Goal: Task Accomplishment & Management: Use online tool/utility

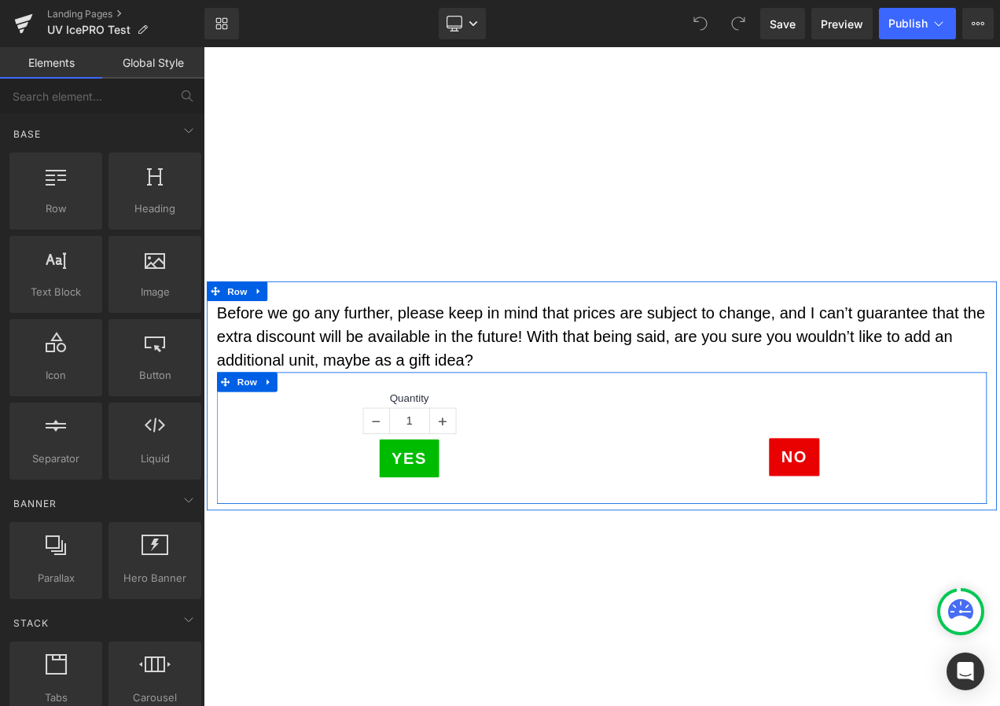
scroll to position [786, 0]
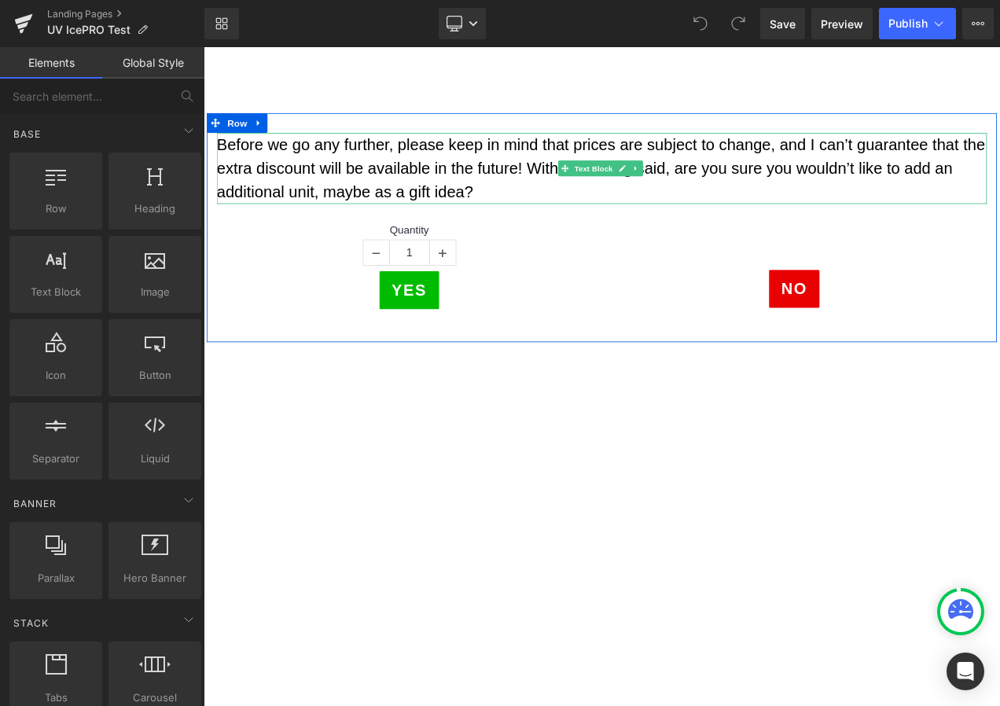
click at [341, 223] on p "Before we go any further, please keep in mind that prices are subject to change…" at bounding box center [679, 191] width 920 height 85
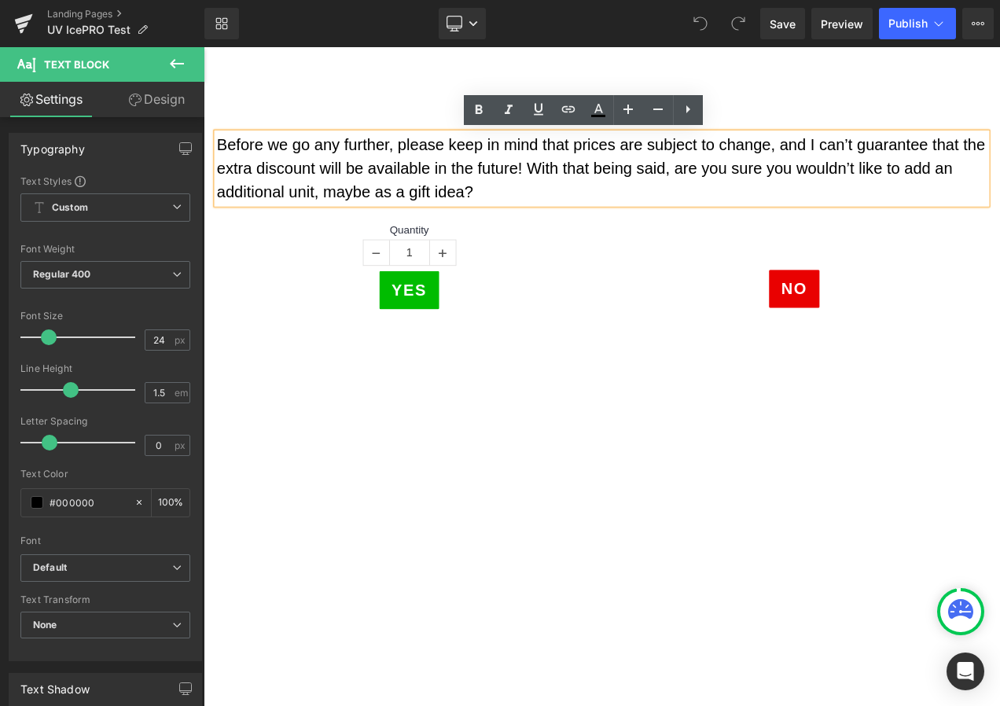
click at [341, 223] on p "Before we go any further, please keep in mind that prices are subject to change…" at bounding box center [679, 191] width 920 height 85
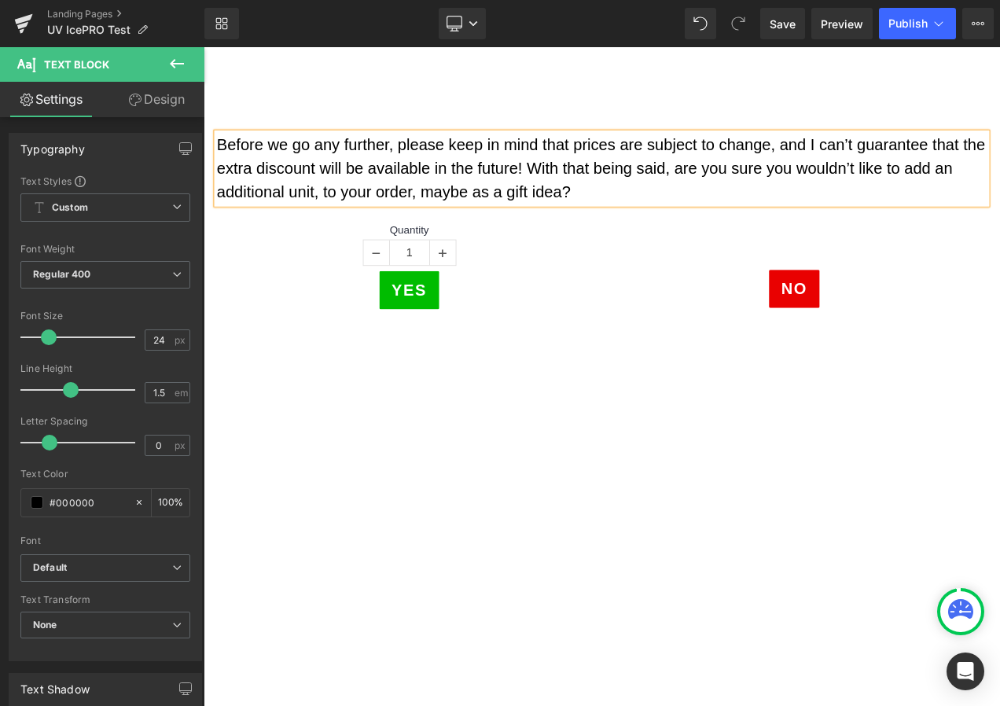
click at [512, 218] on p "Before we go any further, please keep in mind that prices are subject to change…" at bounding box center [679, 191] width 920 height 85
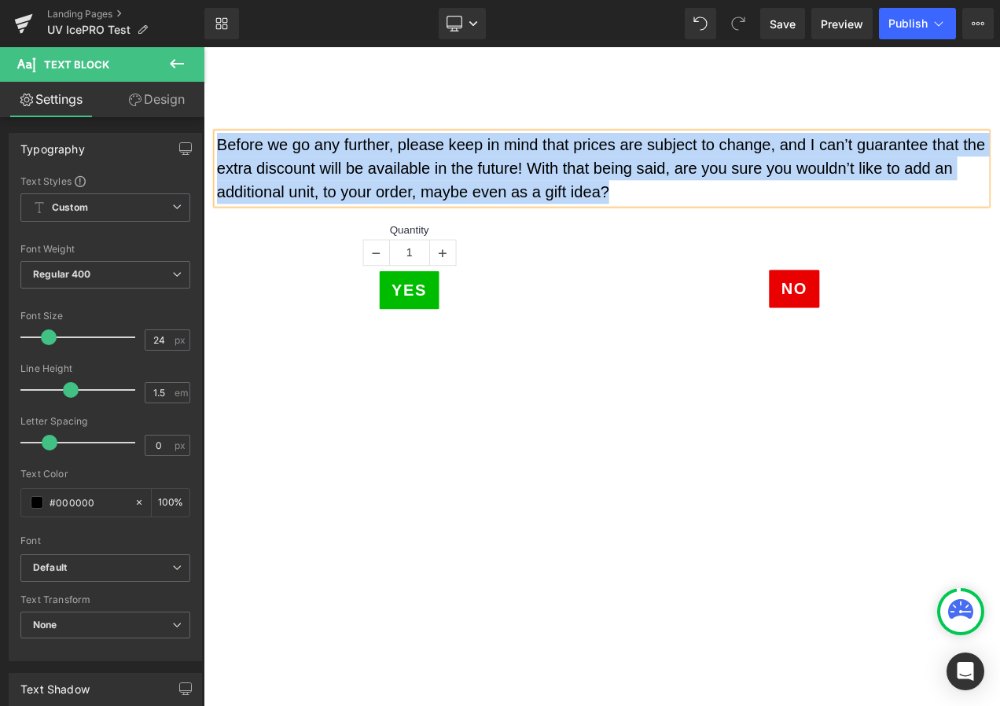
drag, startPoint x: 217, startPoint y: 161, endPoint x: 687, endPoint y: 220, distance: 473.8
click at [687, 220] on p "Before we go any further, please keep in mind that prices are subject to change…" at bounding box center [679, 191] width 920 height 85
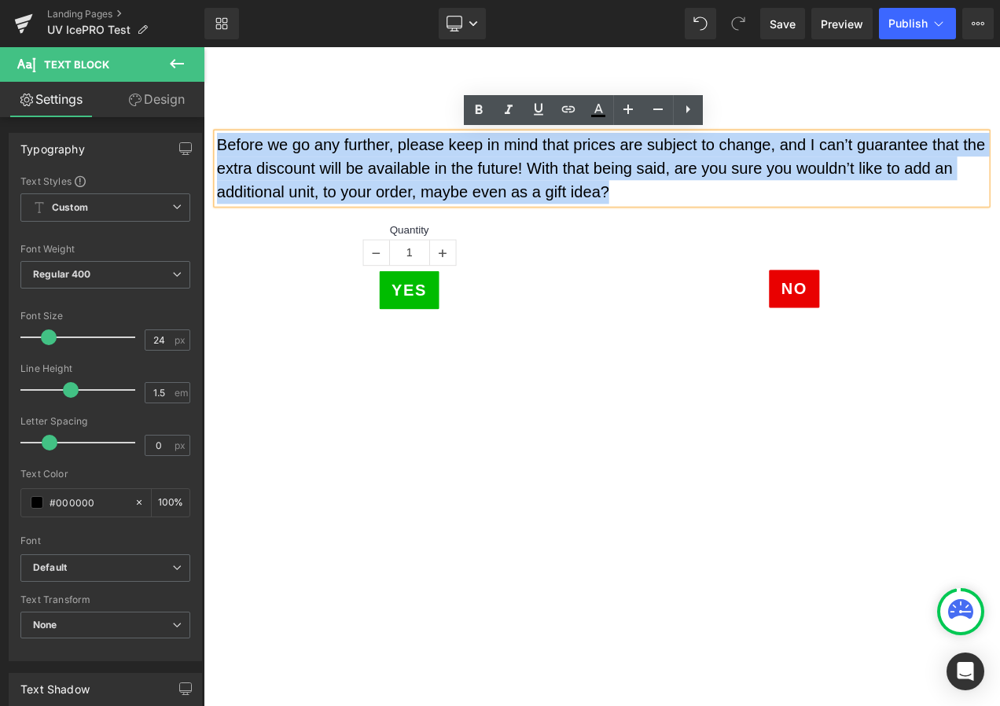
copy p "Before we go any further, please keep in mind that prices are subject to change…"
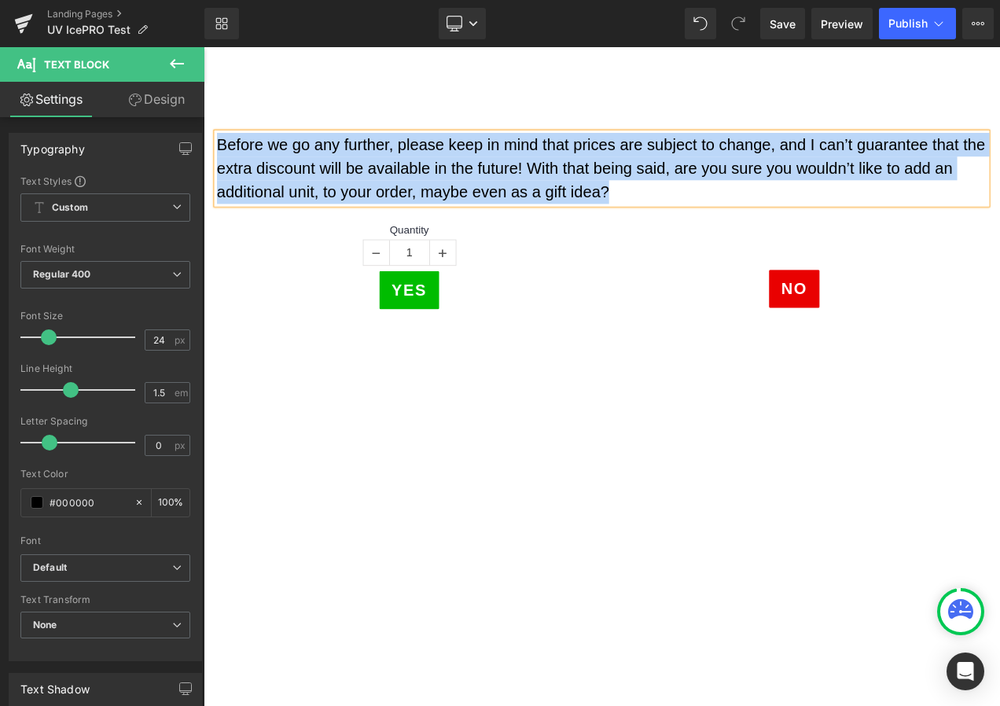
click at [470, 199] on p "Before we go any further, please keep in mind that prices are subject to change…" at bounding box center [679, 191] width 920 height 85
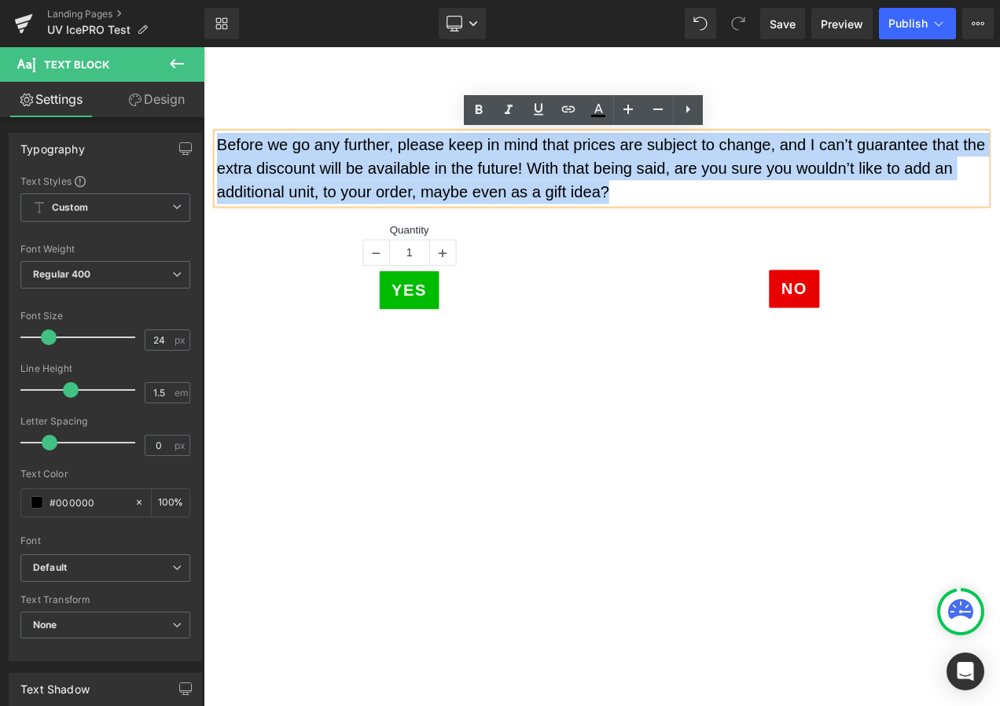
drag, startPoint x: 701, startPoint y: 222, endPoint x: 217, endPoint y: 164, distance: 487.8
click at [219, 164] on p "Before we go any further, please keep in mind that prices are subject to change…" at bounding box center [679, 191] width 920 height 85
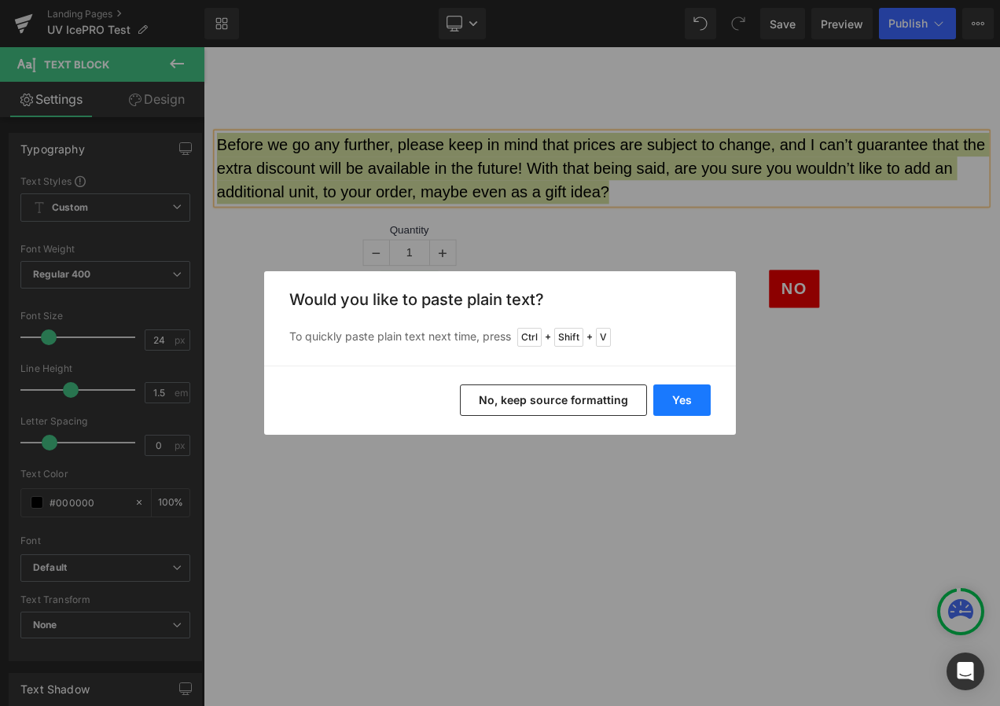
click at [680, 401] on button "Yes" at bounding box center [681, 399] width 57 height 31
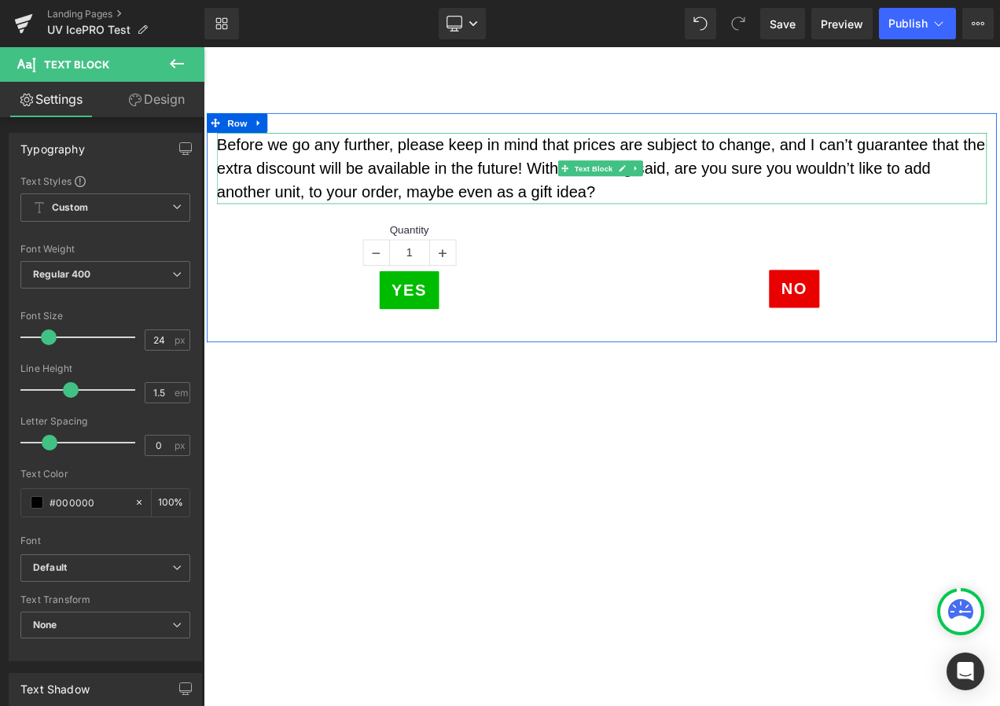
click at [329, 222] on p "Before we go any further, please keep in mind that prices are subject to change…" at bounding box center [679, 191] width 920 height 85
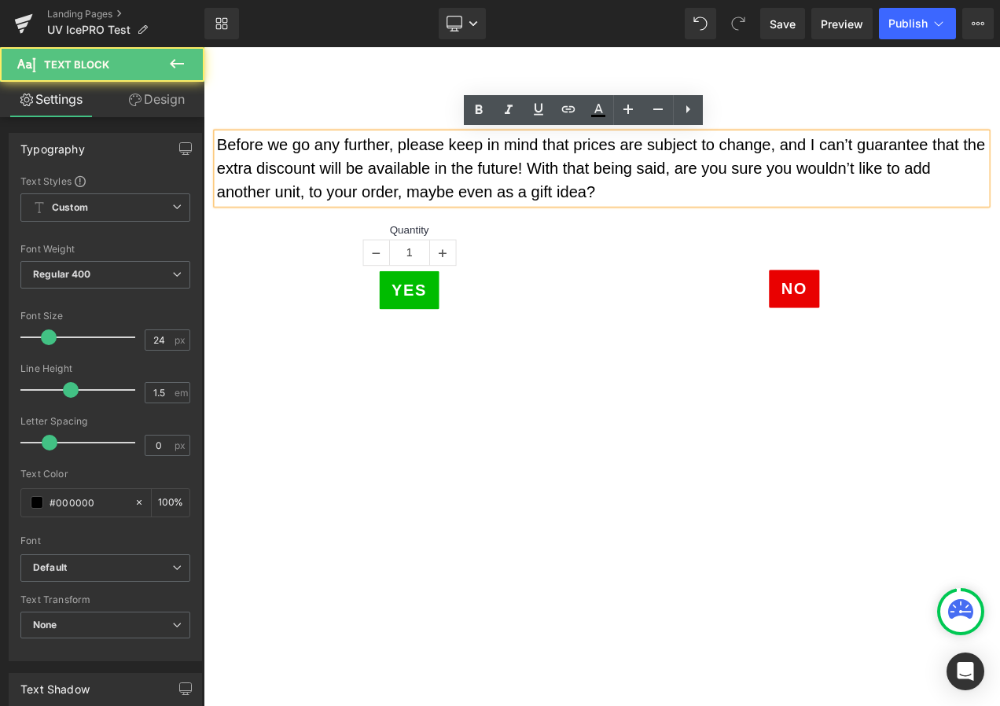
click at [328, 224] on p "Before we go any further, please keep in mind that prices are subject to change…" at bounding box center [679, 191] width 920 height 85
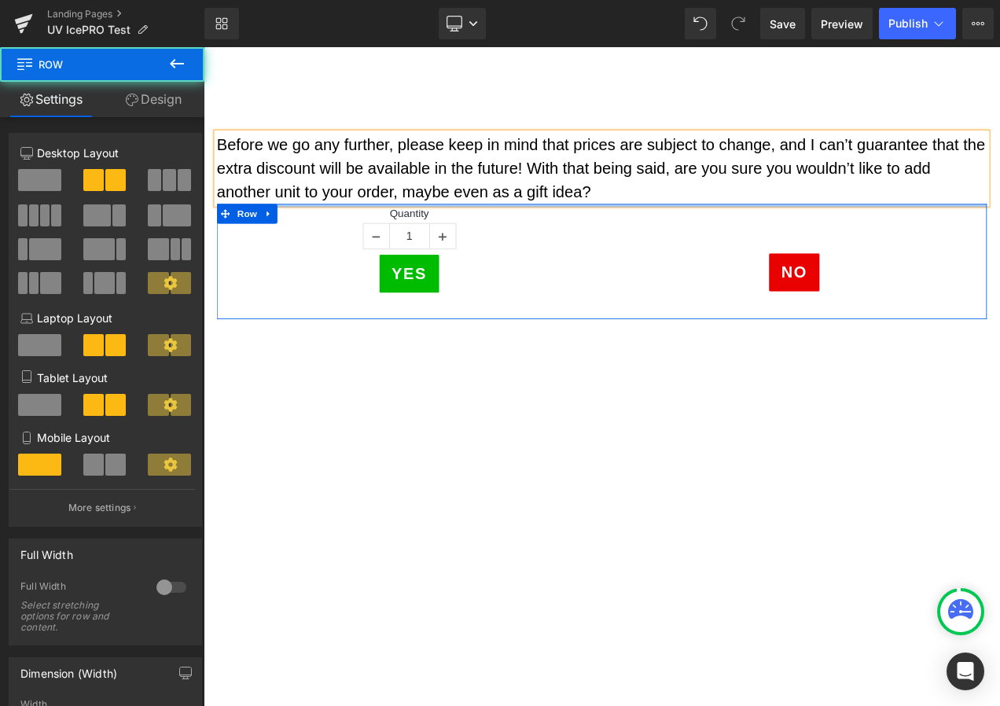
drag, startPoint x: 402, startPoint y: 237, endPoint x: 410, endPoint y: 217, distance: 20.9
click at [410, 217] on div "Before we go any further, please keep in mind that prices are subject to change…" at bounding box center [679, 260] width 943 height 222
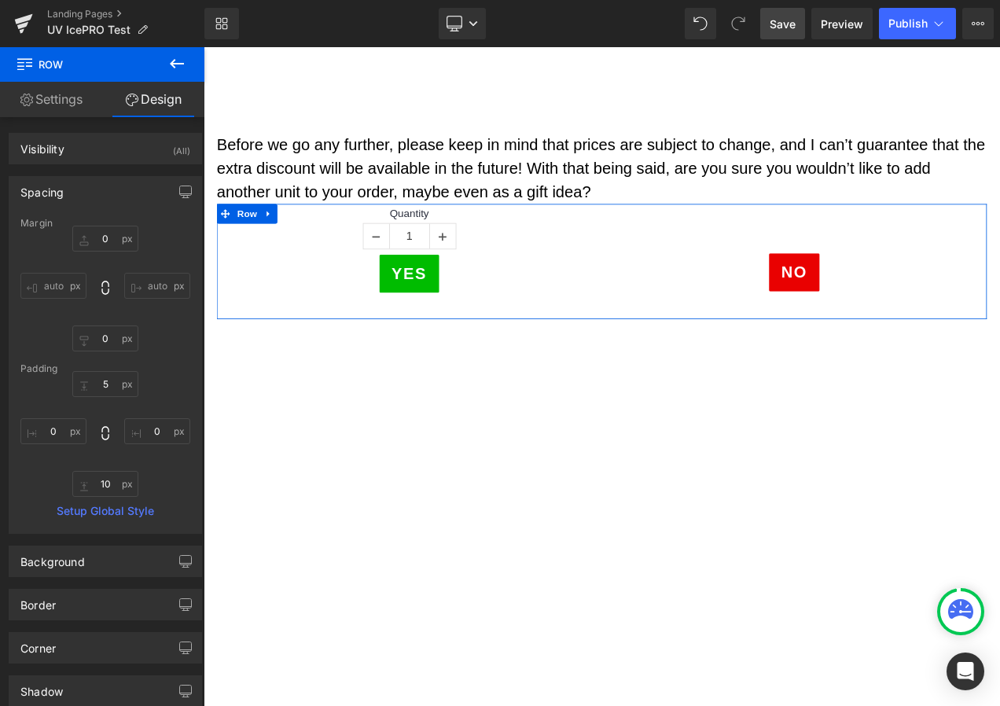
click at [777, 27] on span "Save" at bounding box center [783, 24] width 26 height 17
click at [784, 17] on span "Save" at bounding box center [783, 24] width 26 height 17
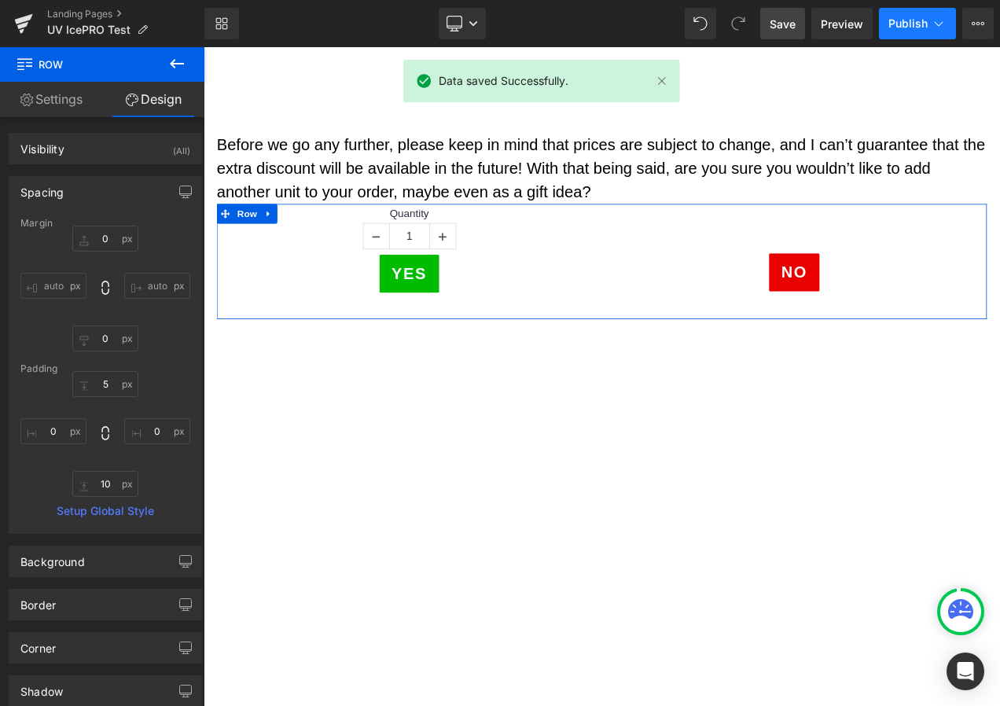
click at [905, 24] on span "Publish" at bounding box center [907, 23] width 39 height 13
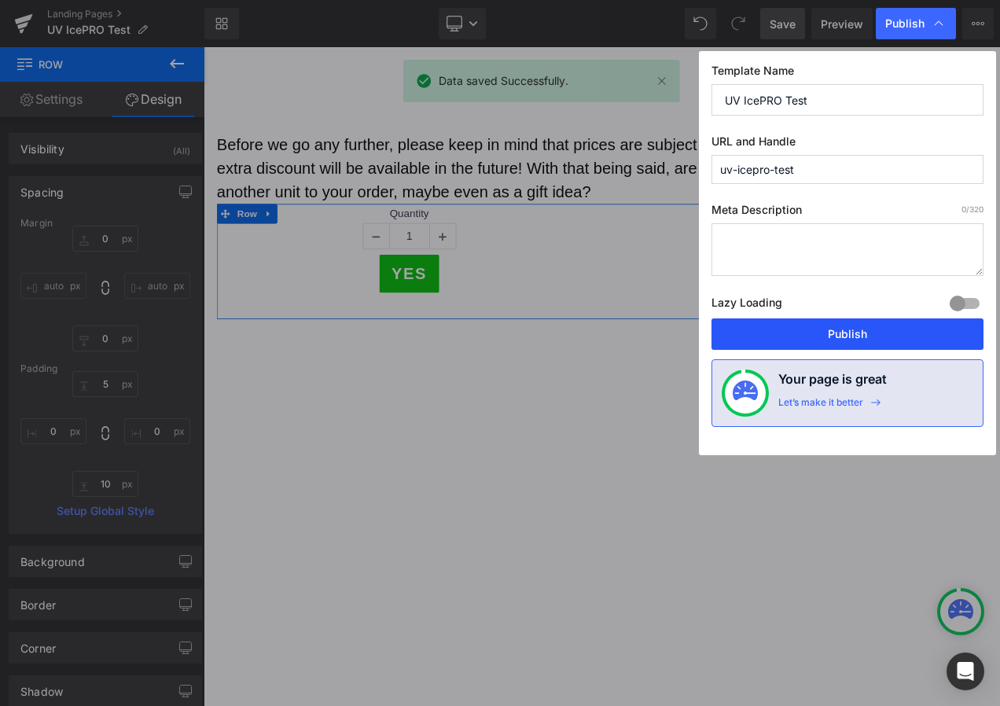
click at [875, 336] on button "Publish" at bounding box center [847, 333] width 272 height 31
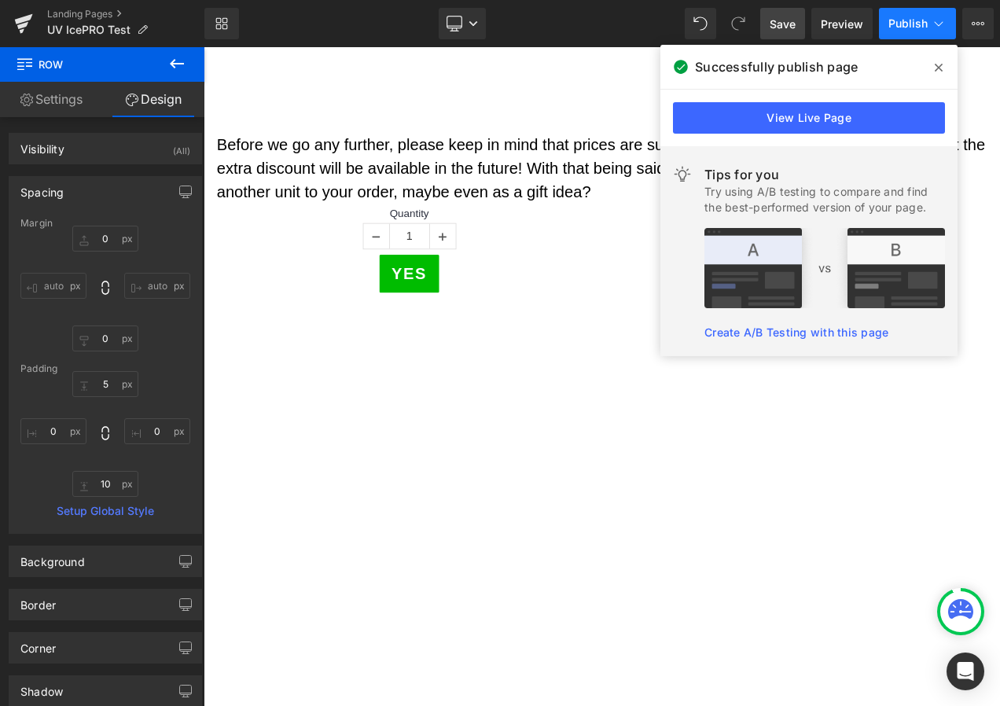
click at [929, 14] on button "Publish" at bounding box center [917, 23] width 77 height 31
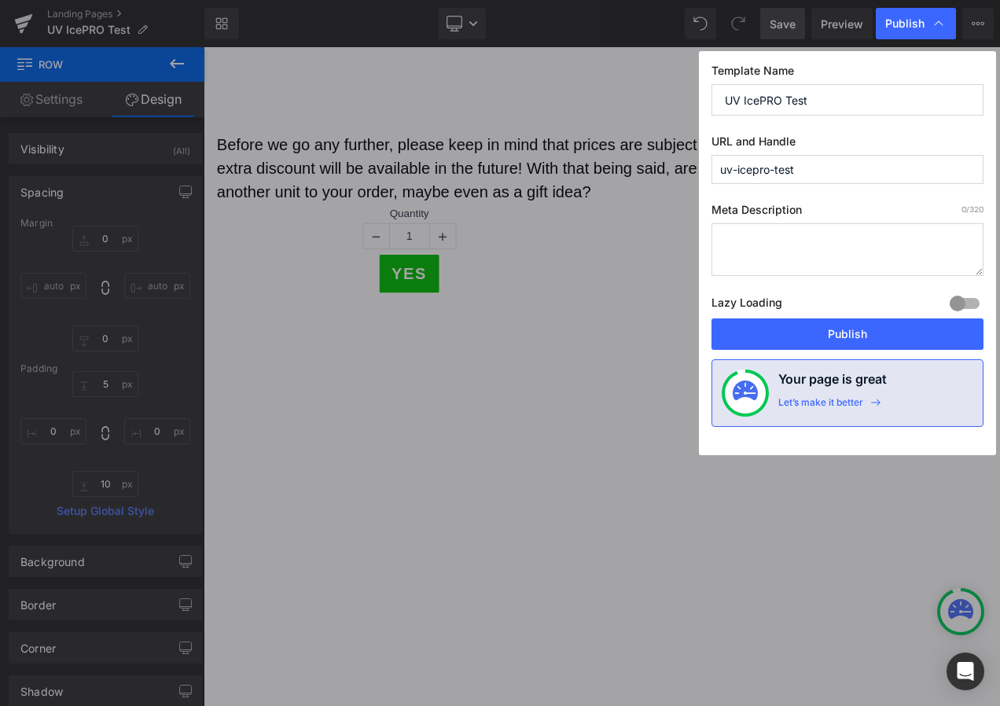
drag, startPoint x: 829, startPoint y: 170, endPoint x: 708, endPoint y: 172, distance: 121.1
click at [708, 172] on div "Template Name UV IcePRO Test URL and Handle uv-icepro-test Meta Description 0 /…" at bounding box center [847, 253] width 297 height 404
click at [854, 333] on button "Publish" at bounding box center [847, 333] width 272 height 31
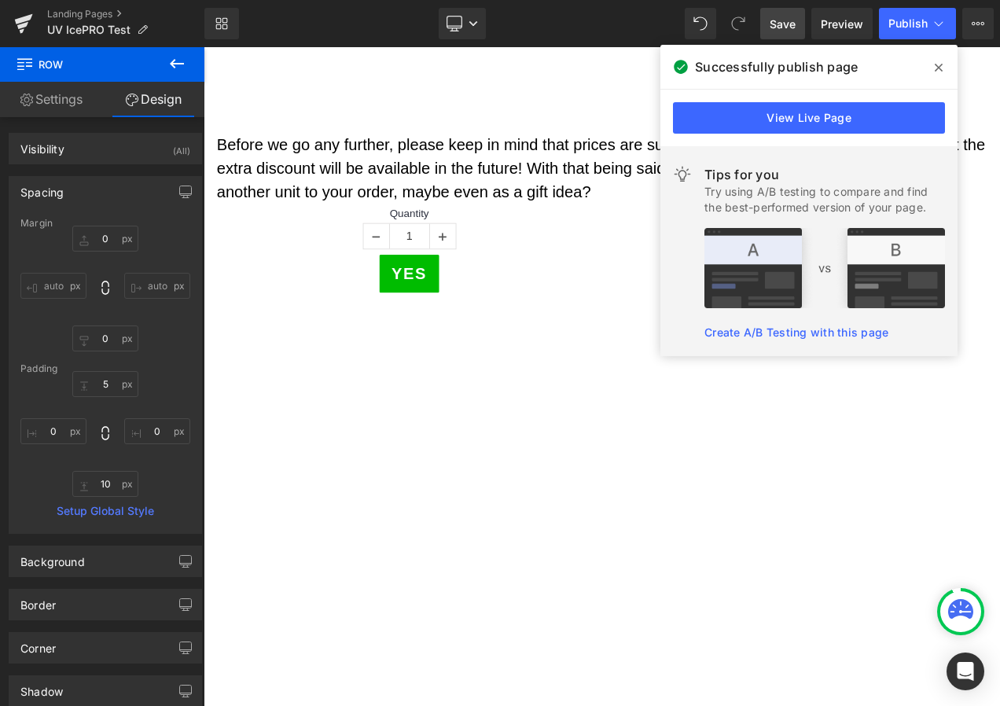
click at [932, 66] on span at bounding box center [938, 67] width 25 height 25
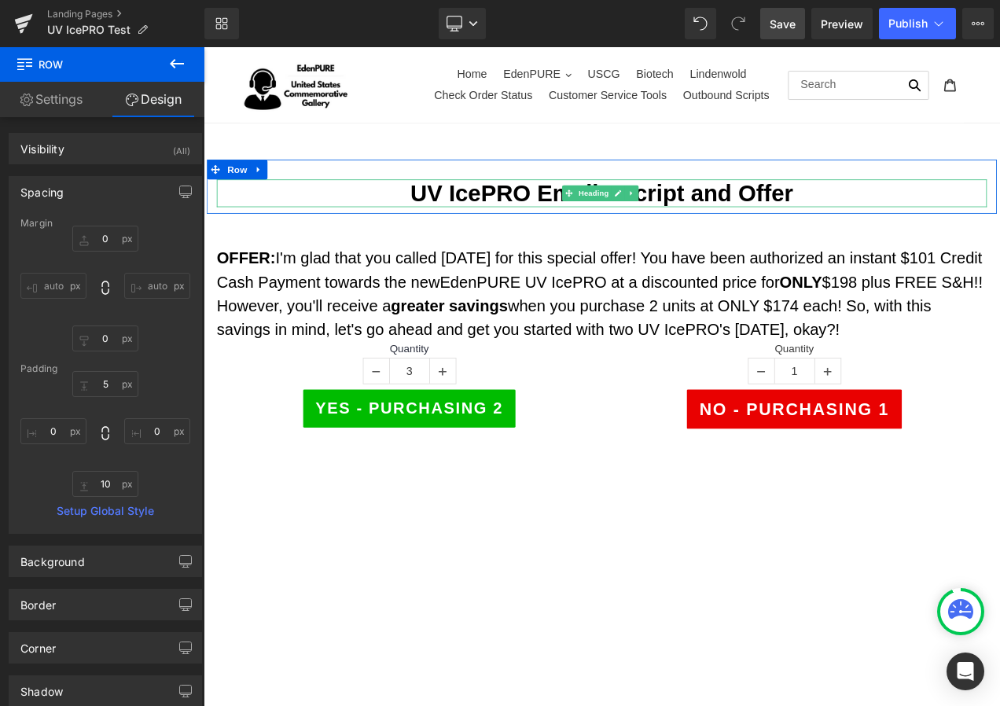
drag, startPoint x: 630, startPoint y: 217, endPoint x: 571, endPoint y: 213, distance: 59.1
click at [631, 217] on span at bounding box center [639, 221] width 17 height 19
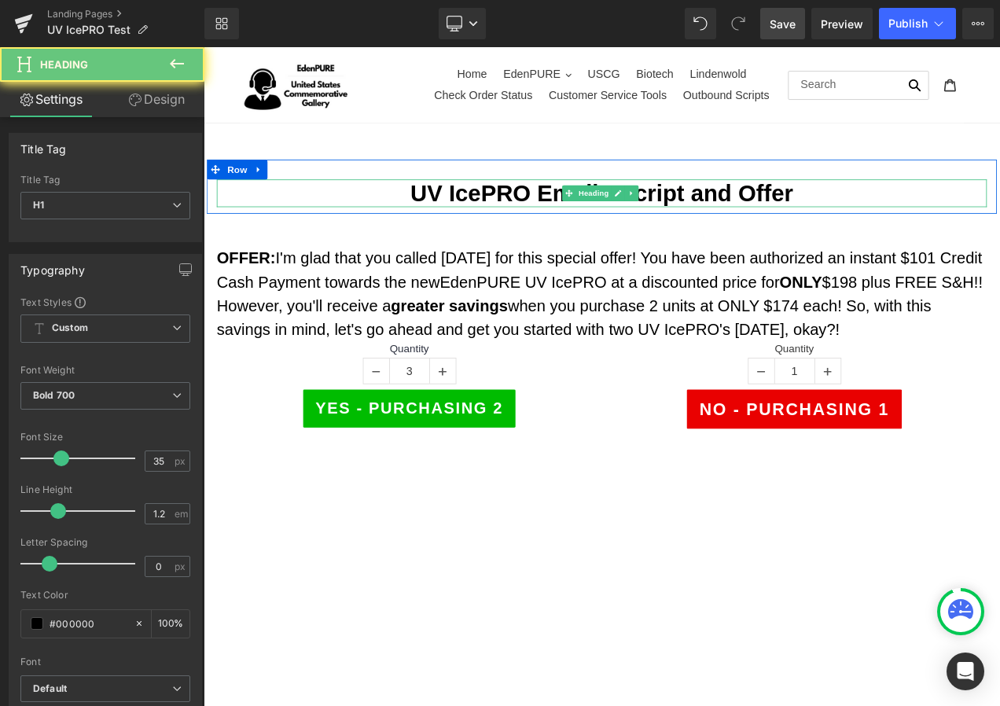
click at [539, 209] on h1 "UV IcePRO Email - Script and Offer" at bounding box center [679, 221] width 920 height 33
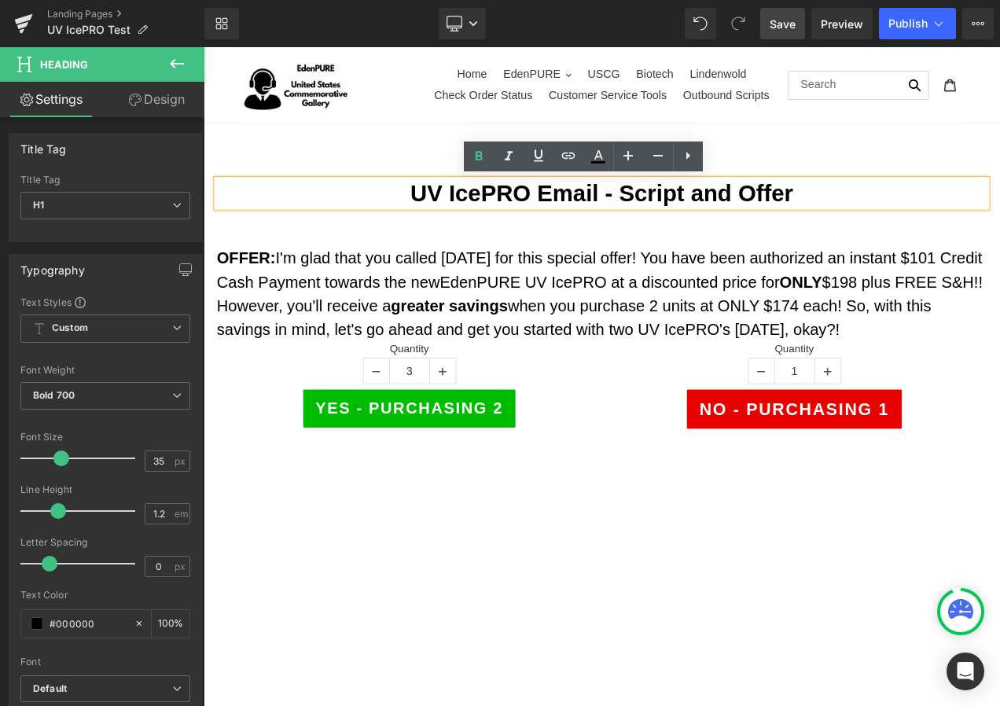
click at [593, 219] on h1 "UV IcePRO Email - Script and Offer" at bounding box center [679, 221] width 920 height 33
drag, startPoint x: 601, startPoint y: 218, endPoint x: 669, endPoint y: 222, distance: 67.8
click at [669, 222] on h1 "UV IcePRO Email - Script and Offer" at bounding box center [679, 221] width 920 height 33
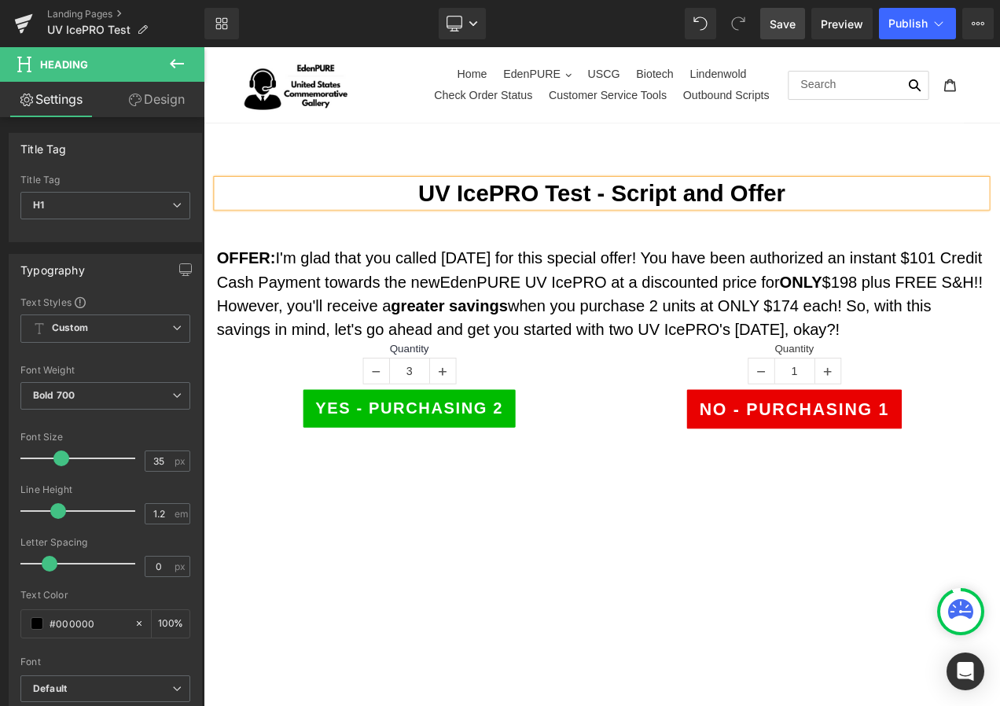
click at [789, 37] on link "Save" at bounding box center [782, 23] width 45 height 31
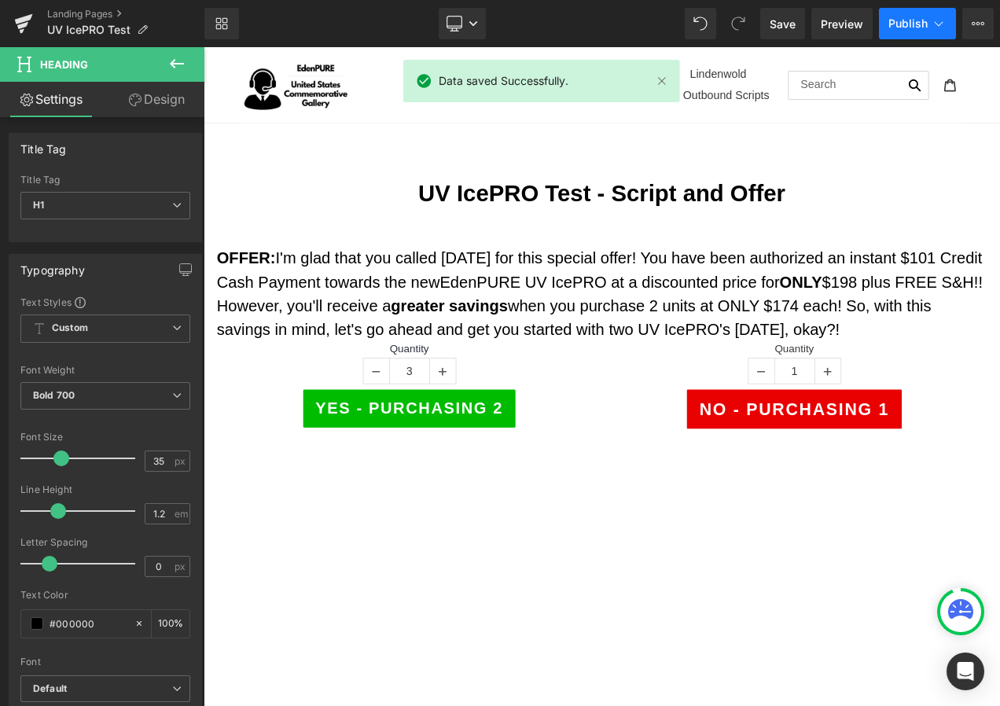
click at [932, 29] on icon at bounding box center [939, 24] width 16 height 16
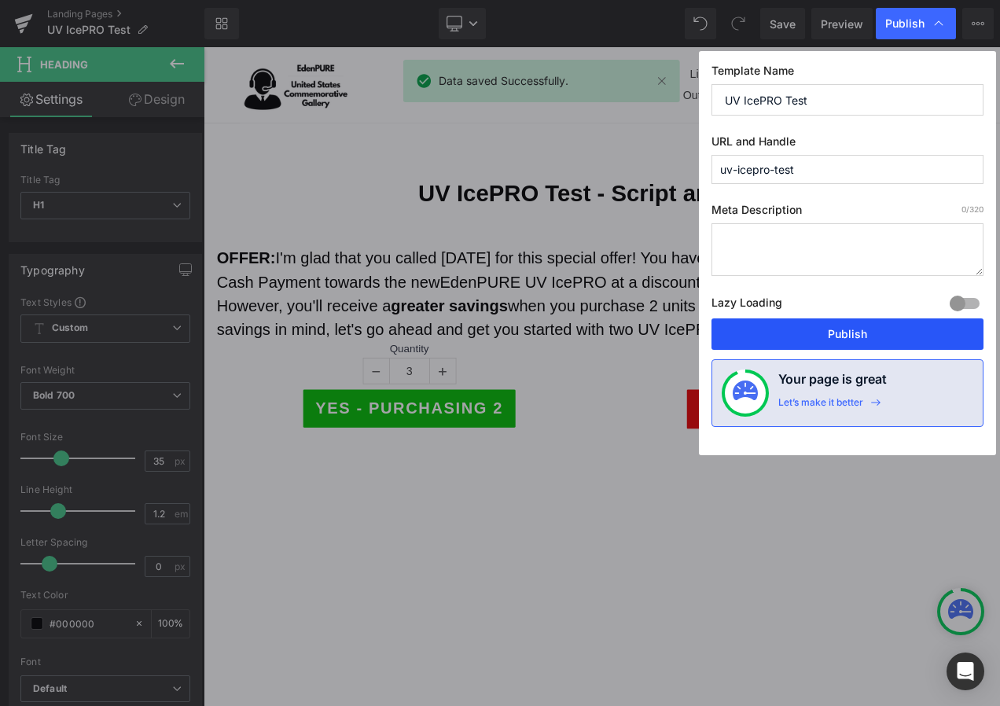
click at [867, 336] on button "Publish" at bounding box center [847, 333] width 272 height 31
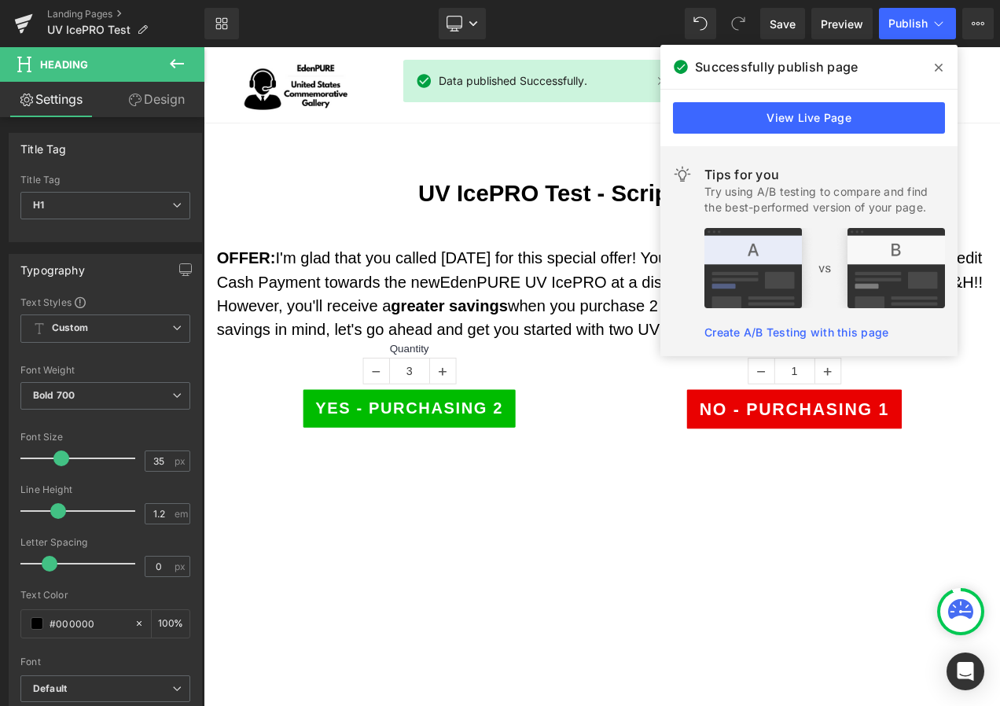
click at [940, 68] on icon at bounding box center [939, 67] width 8 height 13
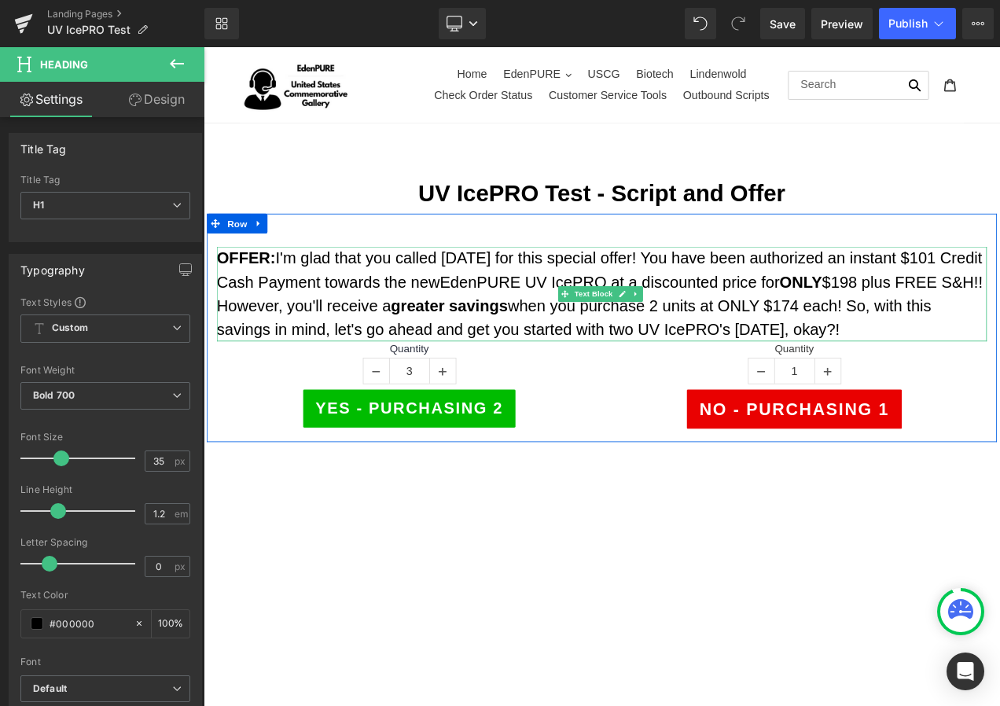
click at [728, 387] on span "$198 plus FREE S&H!! However, you'll receive a greater savings when you purchas…" at bounding box center [676, 356] width 915 height 78
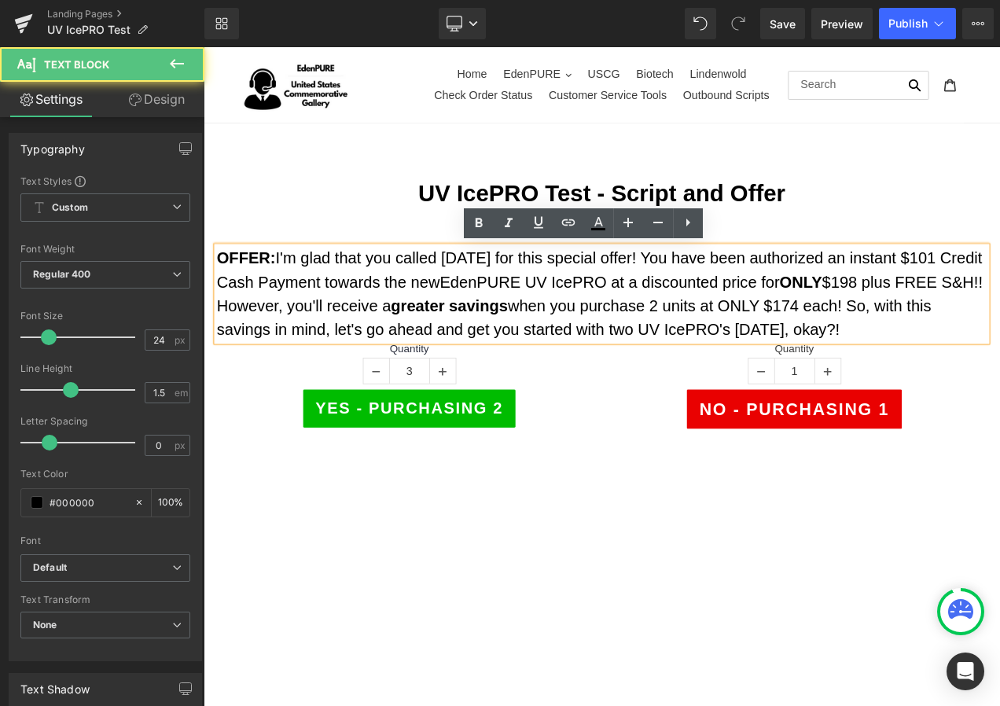
click at [740, 383] on span "$198 plus FREE S&H!! However, you'll receive a greater savings when you purchas…" at bounding box center [676, 356] width 915 height 78
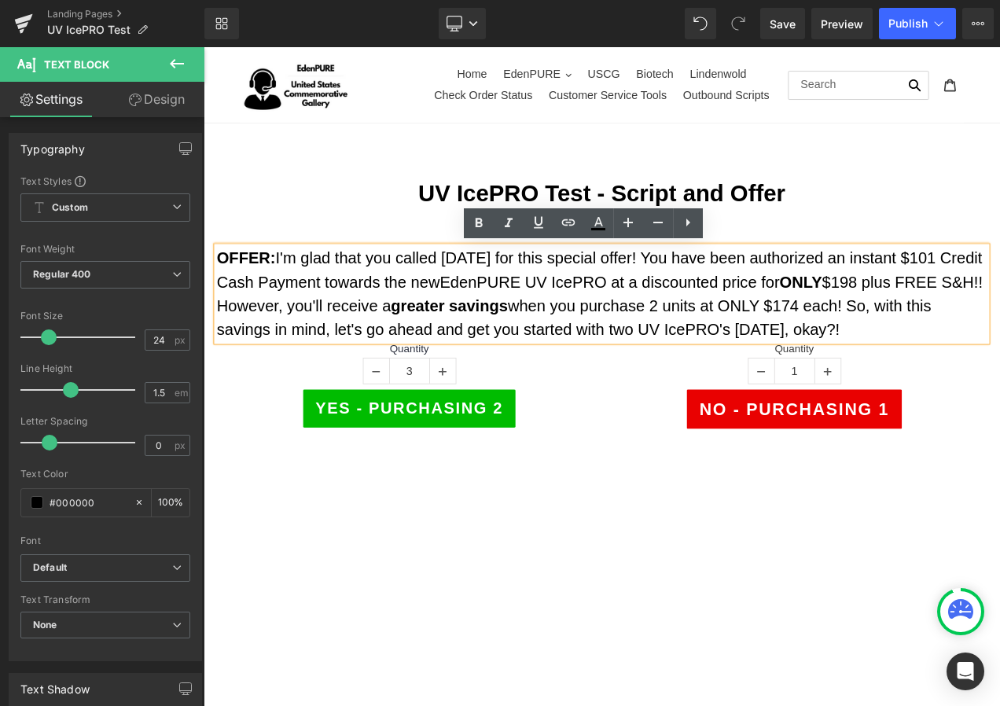
click at [747, 383] on span "$198 plus FREE S&H!! However, you'll receive a greater savings when you purchas…" at bounding box center [676, 356] width 915 height 78
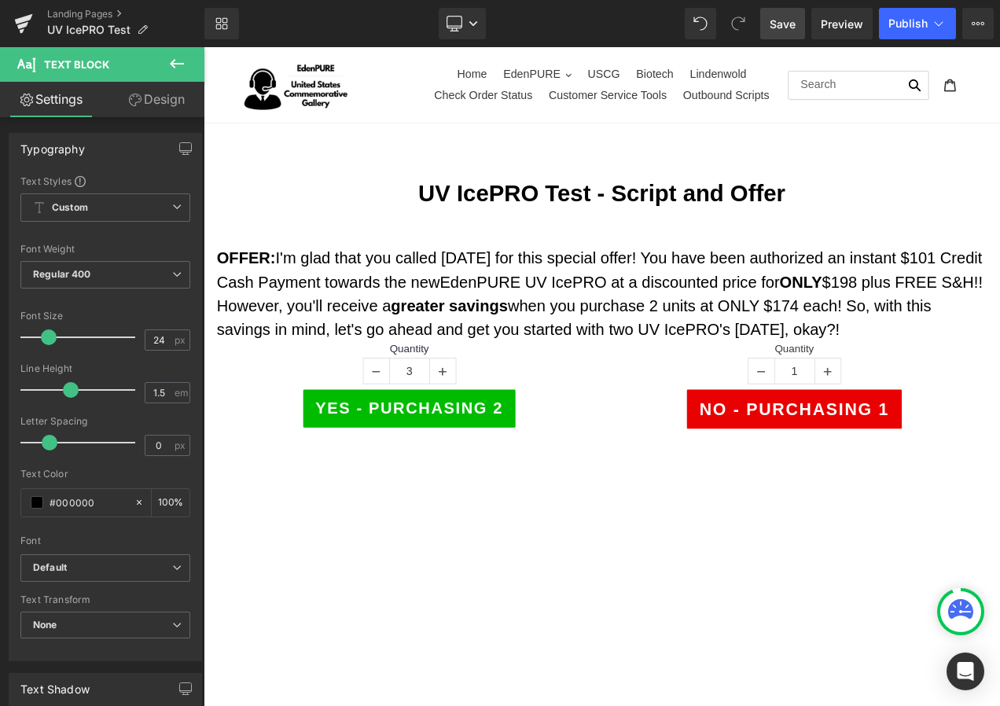
click at [780, 23] on span "Save" at bounding box center [783, 24] width 26 height 17
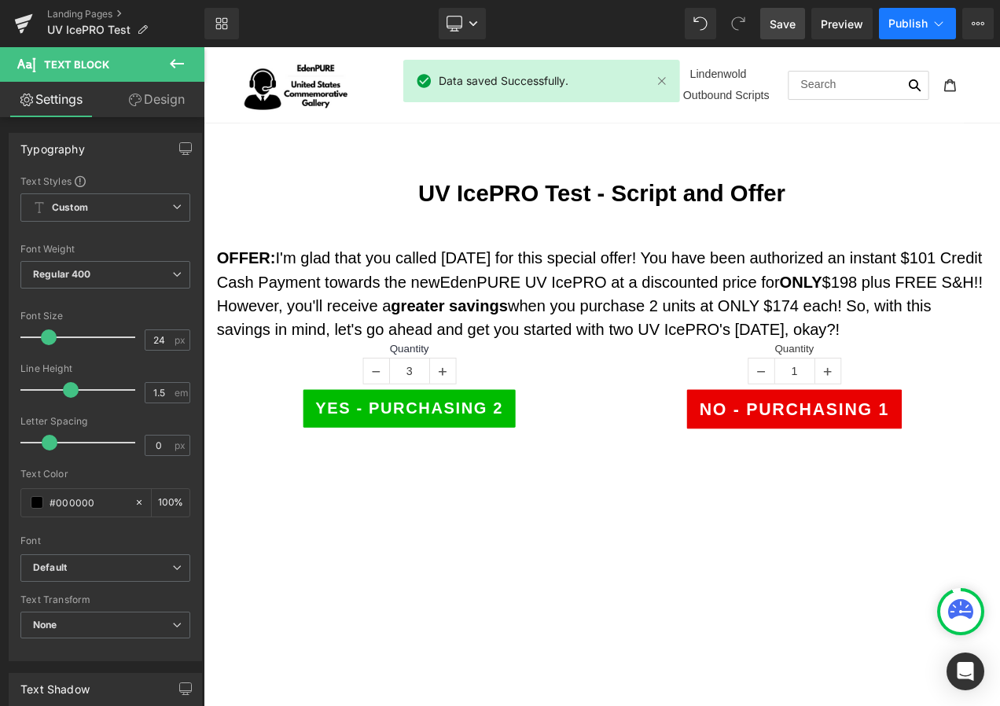
click at [916, 20] on span "Publish" at bounding box center [907, 23] width 39 height 13
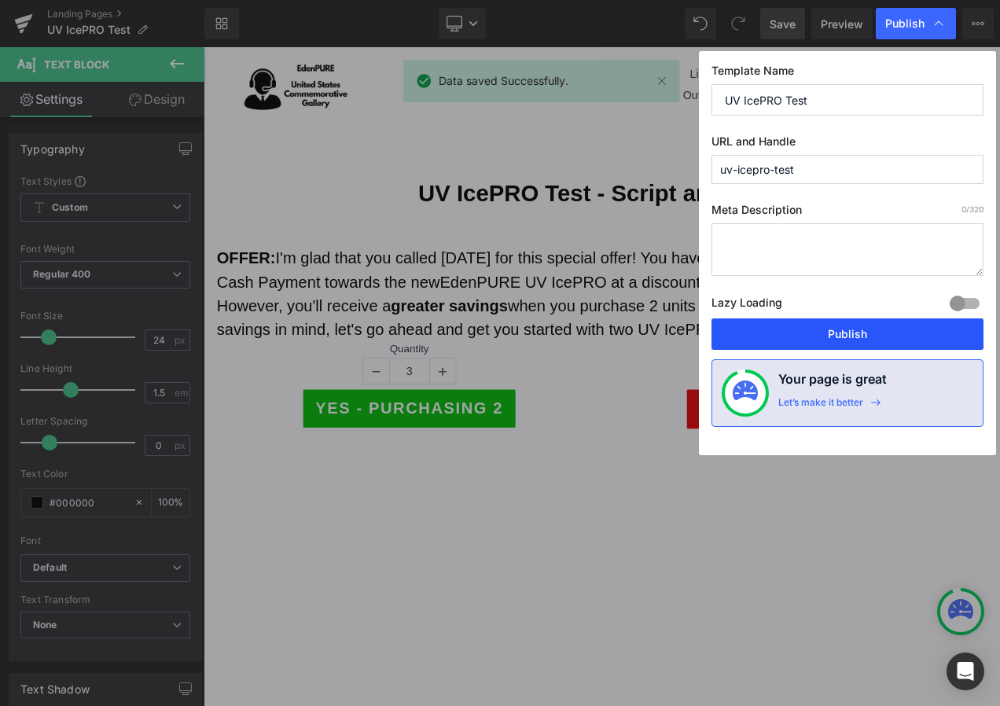
drag, startPoint x: 846, startPoint y: 327, endPoint x: 766, endPoint y: 318, distance: 80.7
click at [847, 327] on button "Publish" at bounding box center [847, 333] width 272 height 31
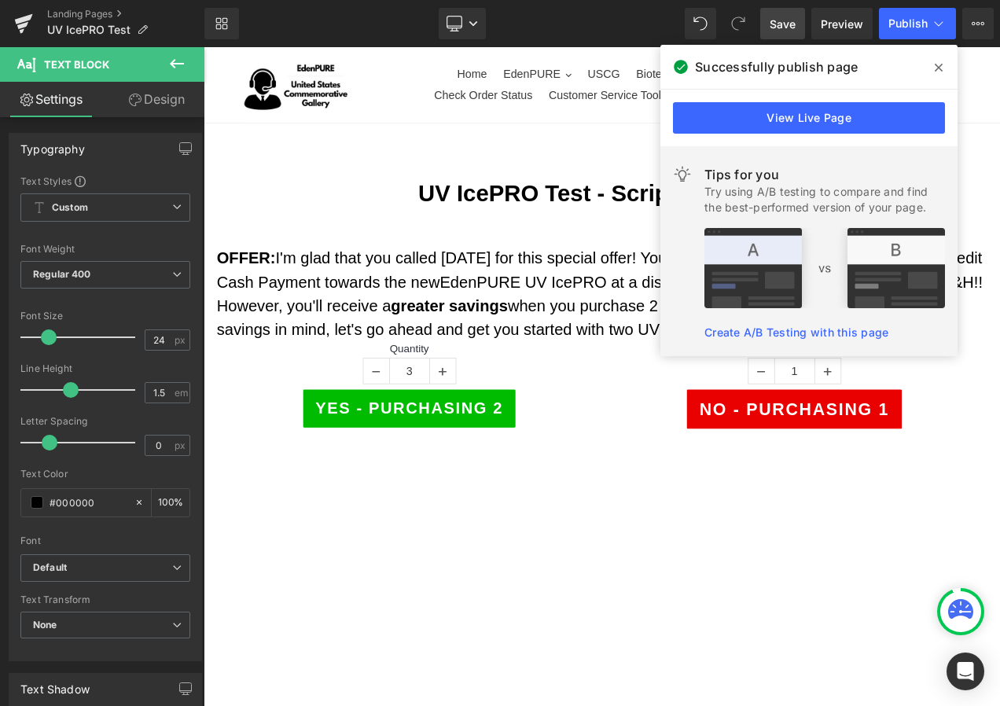
click at [933, 64] on span at bounding box center [938, 67] width 25 height 25
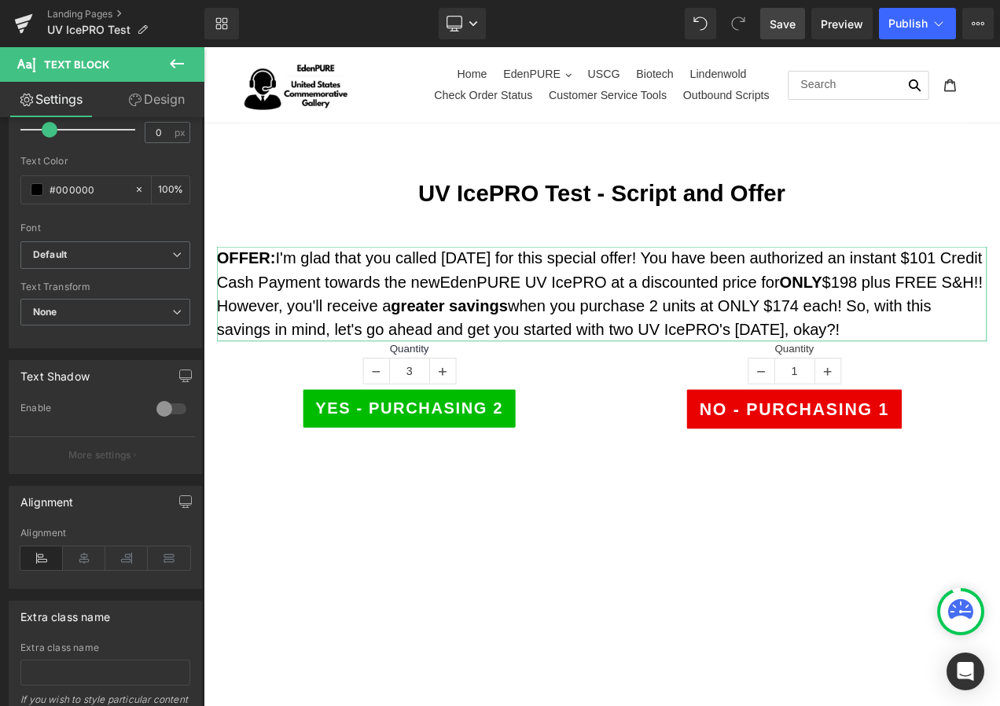
scroll to position [314, 0]
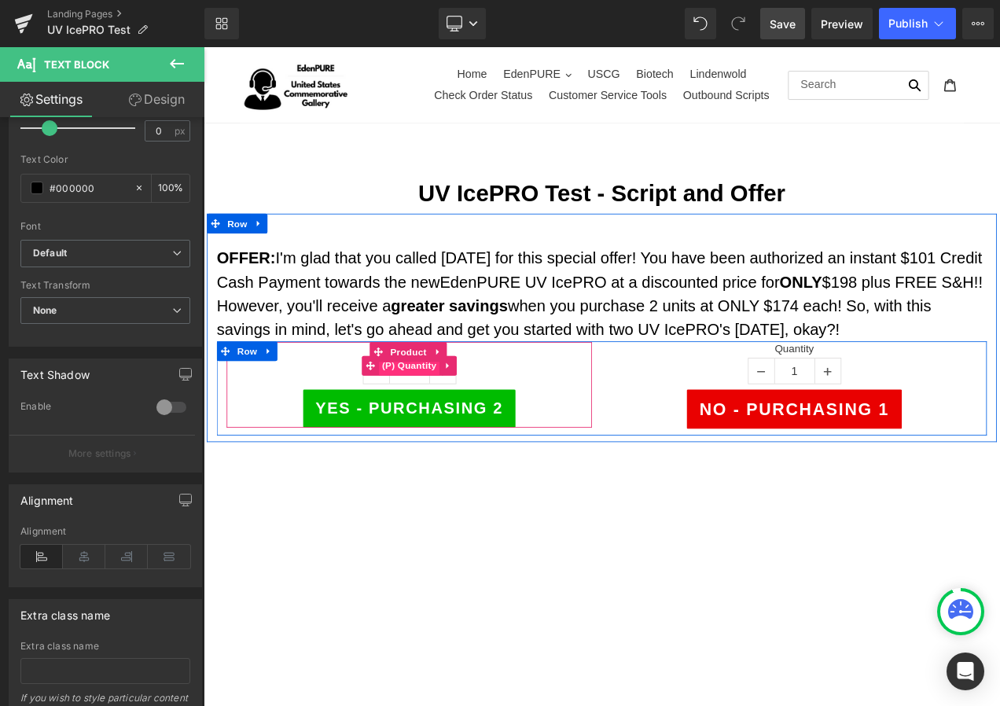
click at [449, 432] on span "(P) Quantity" at bounding box center [449, 428] width 73 height 24
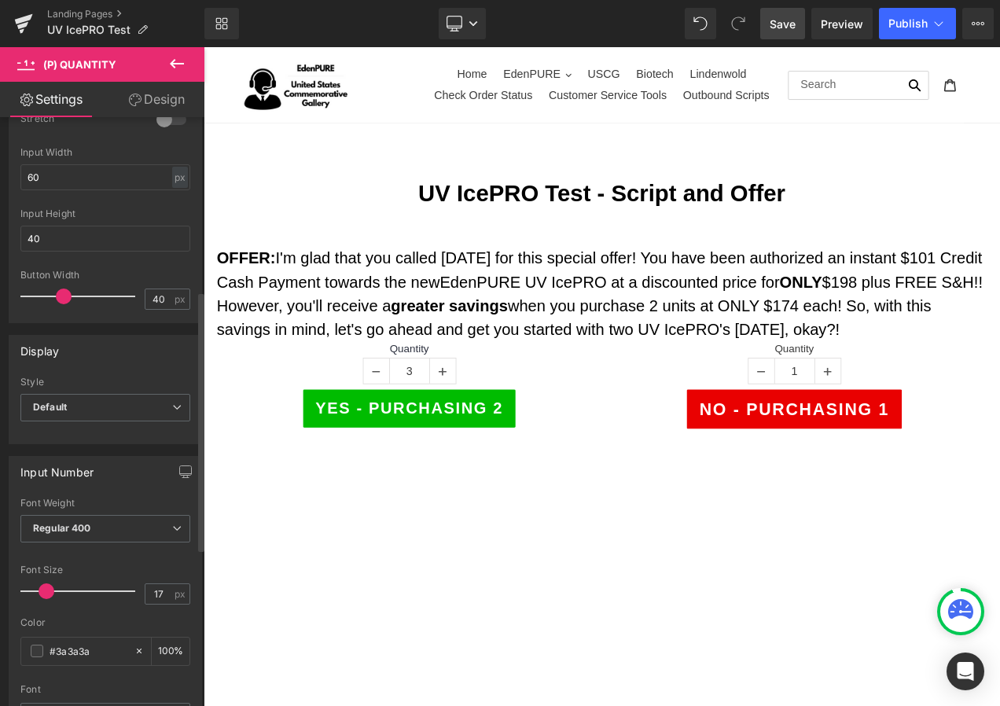
scroll to position [629, 0]
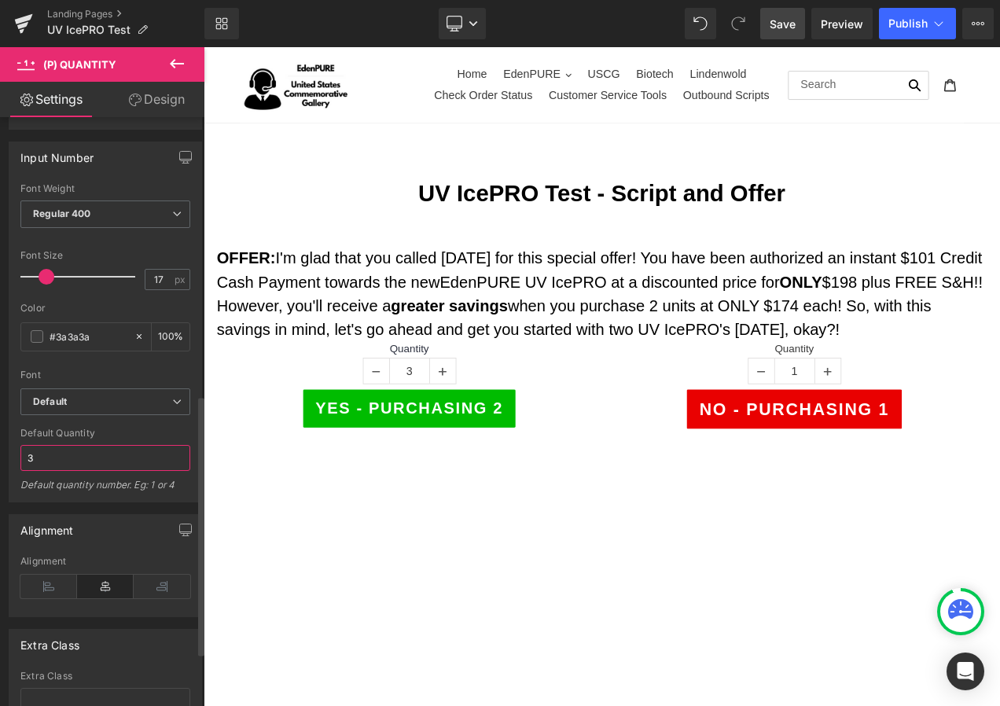
drag, startPoint x: 40, startPoint y: 451, endPoint x: 7, endPoint y: 454, distance: 33.2
click at [7, 454] on div "Input Number Thin 100 Semi Thin 200 Light 300 Regular 400 Medium 500 Semi Bold …" at bounding box center [105, 316] width 211 height 373
type input "2"
click at [779, 21] on span "Save" at bounding box center [783, 24] width 26 height 17
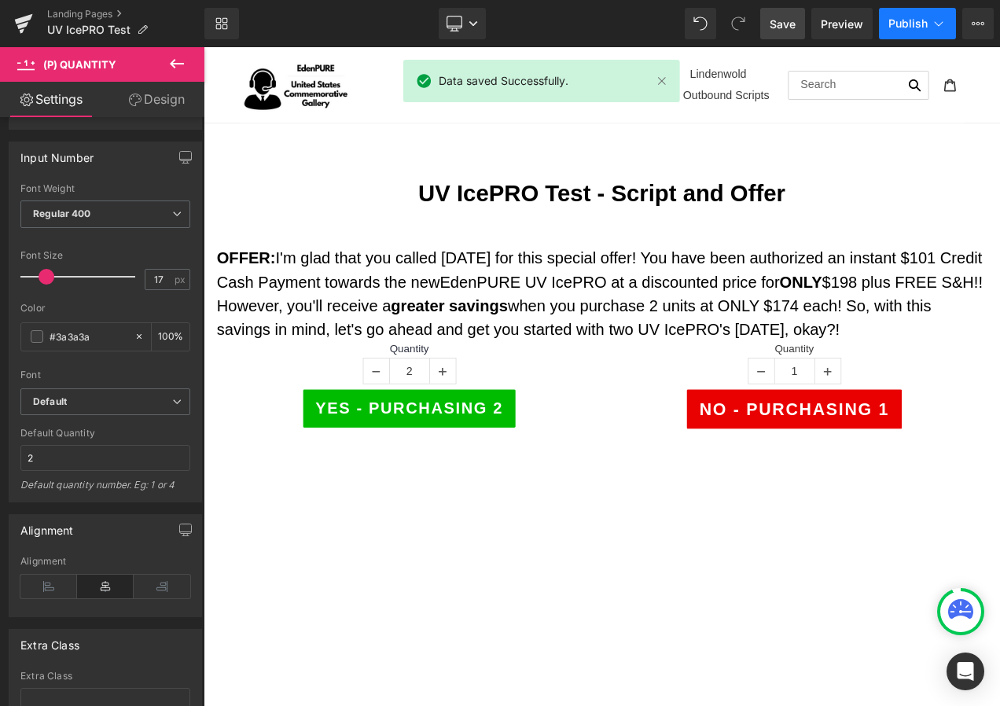
click at [929, 20] on button "Publish" at bounding box center [917, 23] width 77 height 31
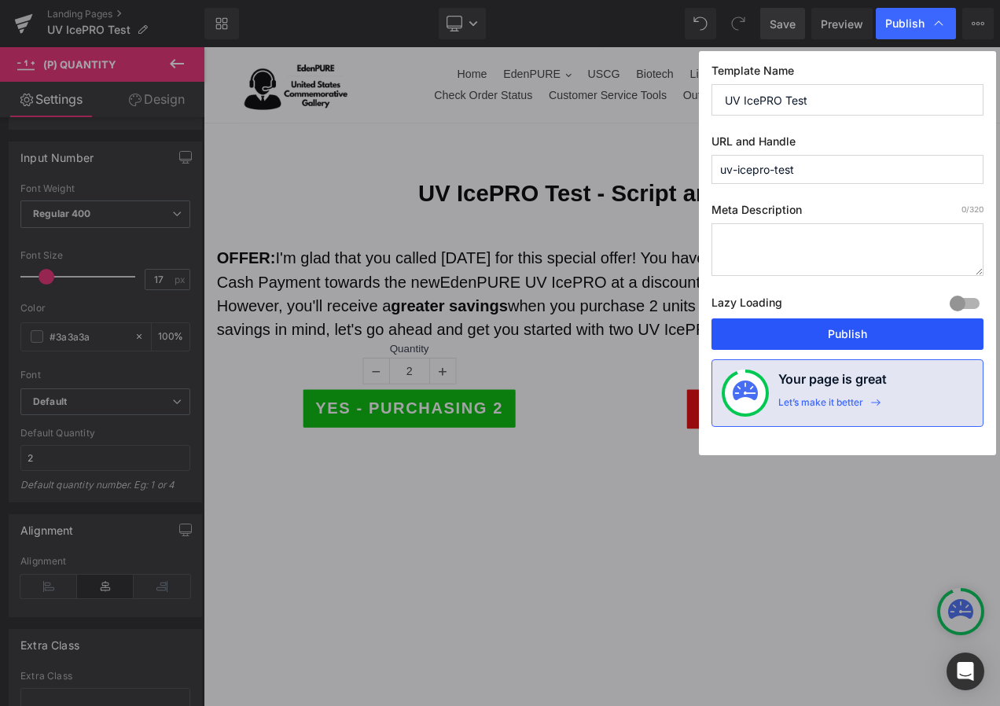
click at [829, 338] on button "Publish" at bounding box center [847, 333] width 272 height 31
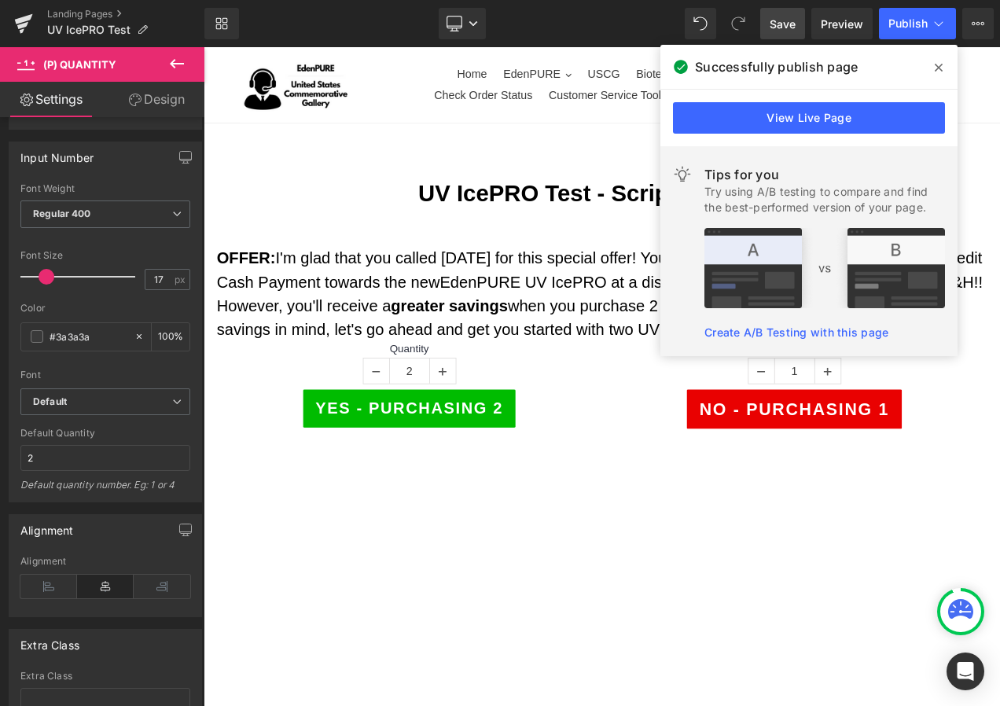
click at [939, 62] on icon at bounding box center [939, 67] width 8 height 13
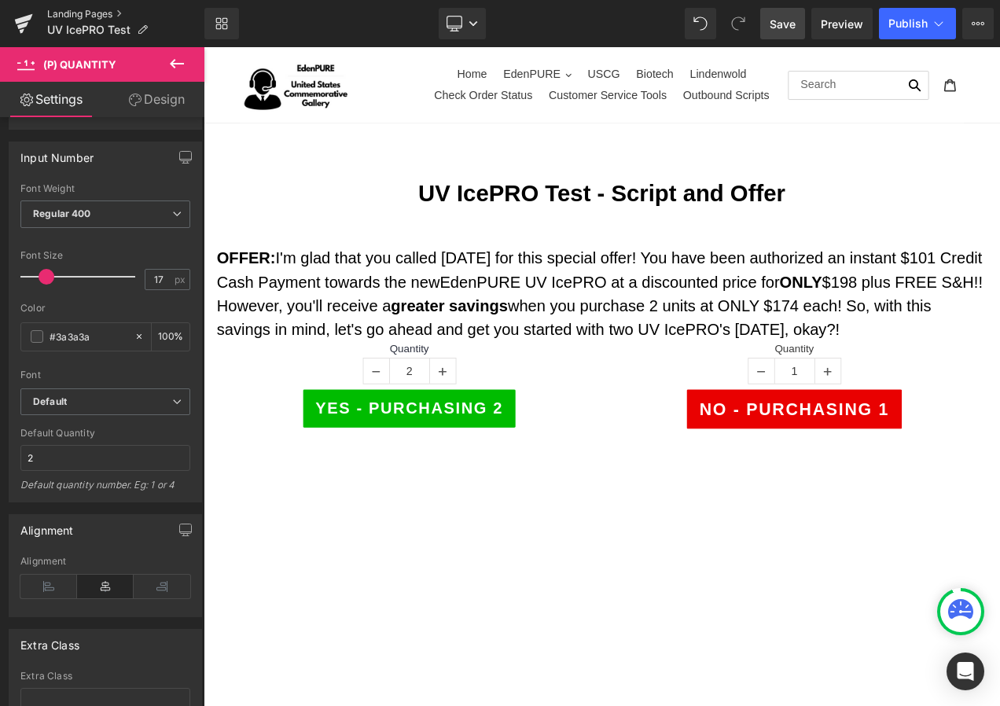
click at [77, 13] on link "Landing Pages" at bounding box center [125, 14] width 157 height 13
